Goal: Consume media (video, audio)

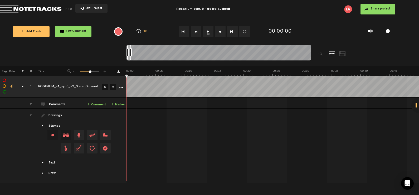
click at [208, 31] on button "1x" at bounding box center [208, 31] width 11 height 11
drag, startPoint x: 152, startPoint y: 54, endPoint x: 141, endPoint y: 54, distance: 11.6
click at [141, 54] on div at bounding box center [142, 52] width 2 height 8
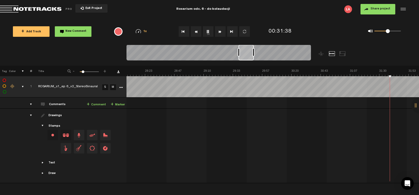
scroll to position [0, 2233]
click at [208, 31] on button "1x" at bounding box center [208, 31] width 11 height 11
click at [211, 32] on button "1x" at bounding box center [208, 31] width 11 height 11
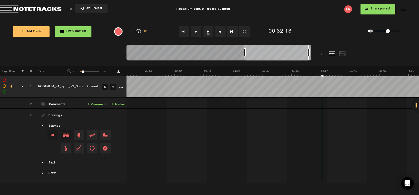
drag, startPoint x: 259, startPoint y: 52, endPoint x: 317, endPoint y: 53, distance: 57.9
click at [317, 53] on div at bounding box center [241, 55] width 230 height 21
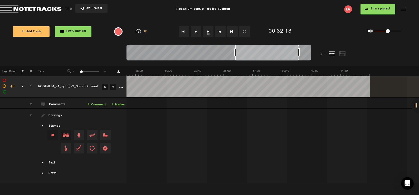
scroll to position [0, 380]
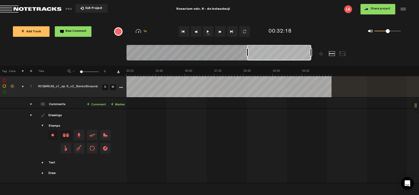
drag, startPoint x: 292, startPoint y: 54, endPoint x: 300, endPoint y: 58, distance: 9.0
click at [300, 58] on div at bounding box center [279, 53] width 64 height 16
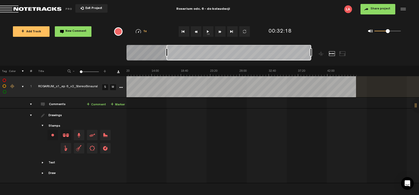
drag, startPoint x: 246, startPoint y: 55, endPoint x: 166, endPoint y: 53, distance: 80.6
click at [166, 53] on div at bounding box center [167, 52] width 2 height 8
drag, startPoint x: 236, startPoint y: 54, endPoint x: 280, endPoint y: 56, distance: 43.5
click at [280, 56] on div at bounding box center [239, 53] width 144 height 16
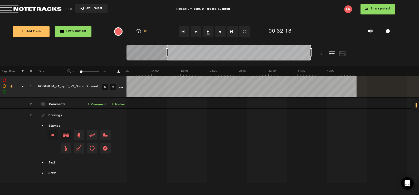
click at [208, 33] on button "1x" at bounding box center [208, 31] width 11 height 11
click at [208, 34] on button "1x" at bounding box center [208, 31] width 11 height 11
